Goal: Transaction & Acquisition: Purchase product/service

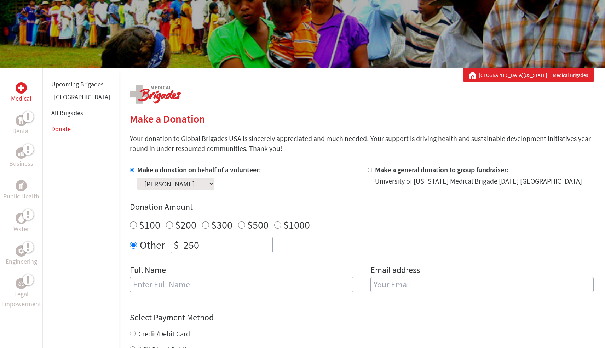
scroll to position [102, 0]
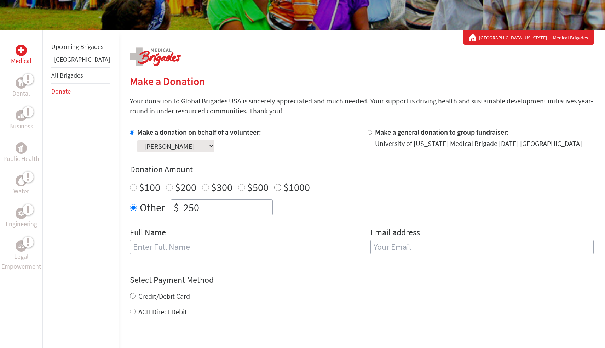
click at [176, 245] on input "text" at bounding box center [242, 246] width 224 height 15
type input "[PERSON_NAME]"
type input "[EMAIL_ADDRESS][DOMAIN_NAME]"
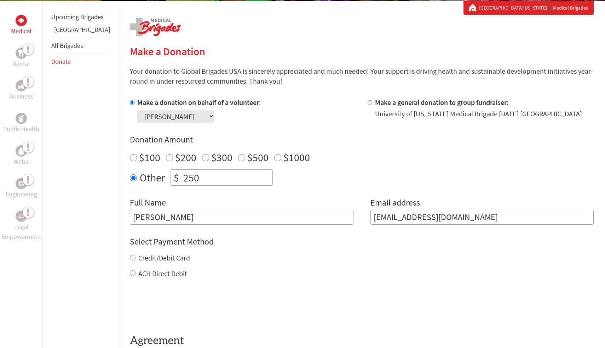
scroll to position [132, 0]
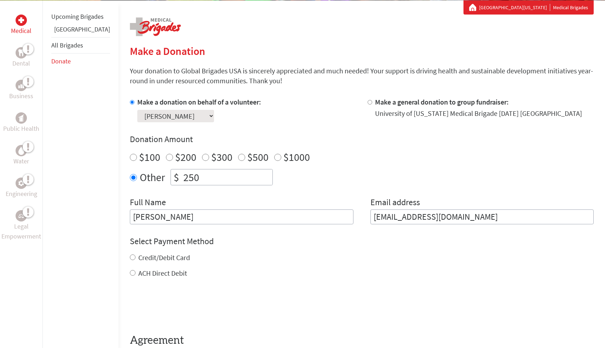
click at [159, 256] on label "Credit/Debit Card" at bounding box center [164, 257] width 52 height 9
click at [136, 256] on input "Credit/Debit Card" at bounding box center [133, 257] width 6 height 6
radio input "true"
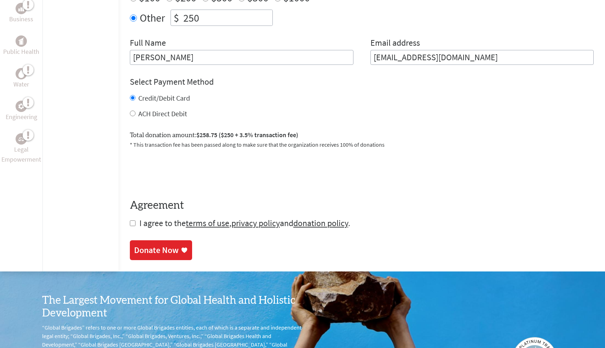
scroll to position [309, 0]
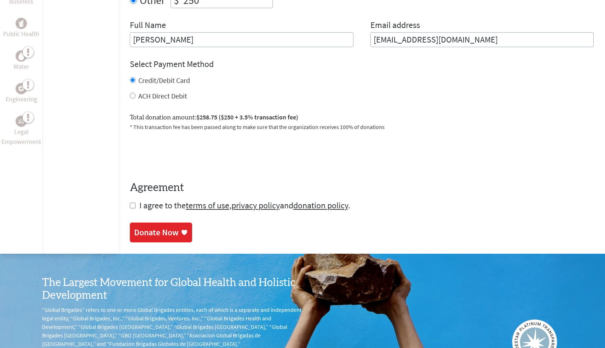
click at [130, 206] on input "checkbox" at bounding box center [133, 206] width 6 height 6
checkbox input "true"
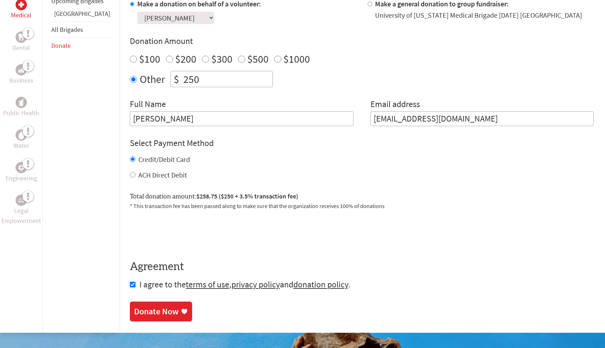
scroll to position [230, 0]
click at [140, 308] on div "Donate Now" at bounding box center [156, 311] width 45 height 11
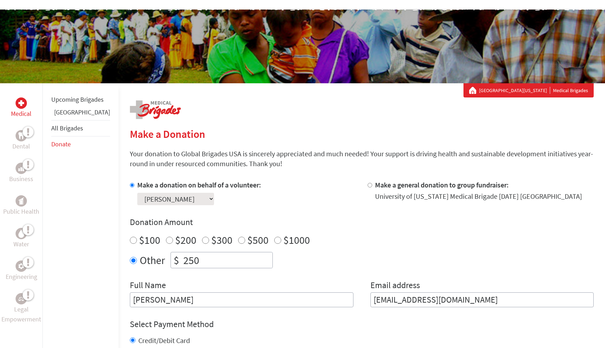
scroll to position [121, 0]
